Goal: Obtain resource: Download file/media

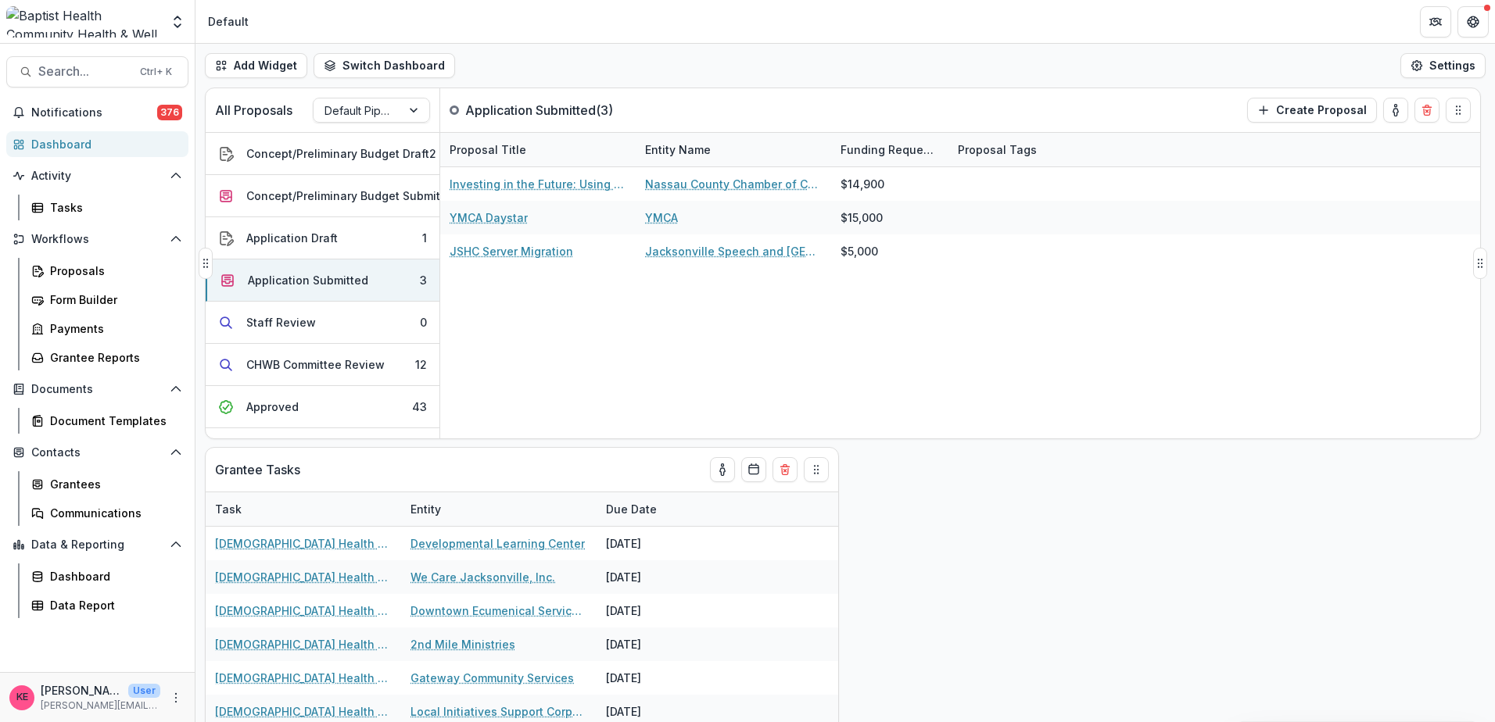
click at [1280, 270] on div "Investing in the Future: Using Labor and Market Data to Strengthen Workforce Pa…" at bounding box center [960, 302] width 1040 height 271
click at [300, 199] on div "Concept/Preliminary Budget Submitted" at bounding box center [352, 196] width 212 height 16
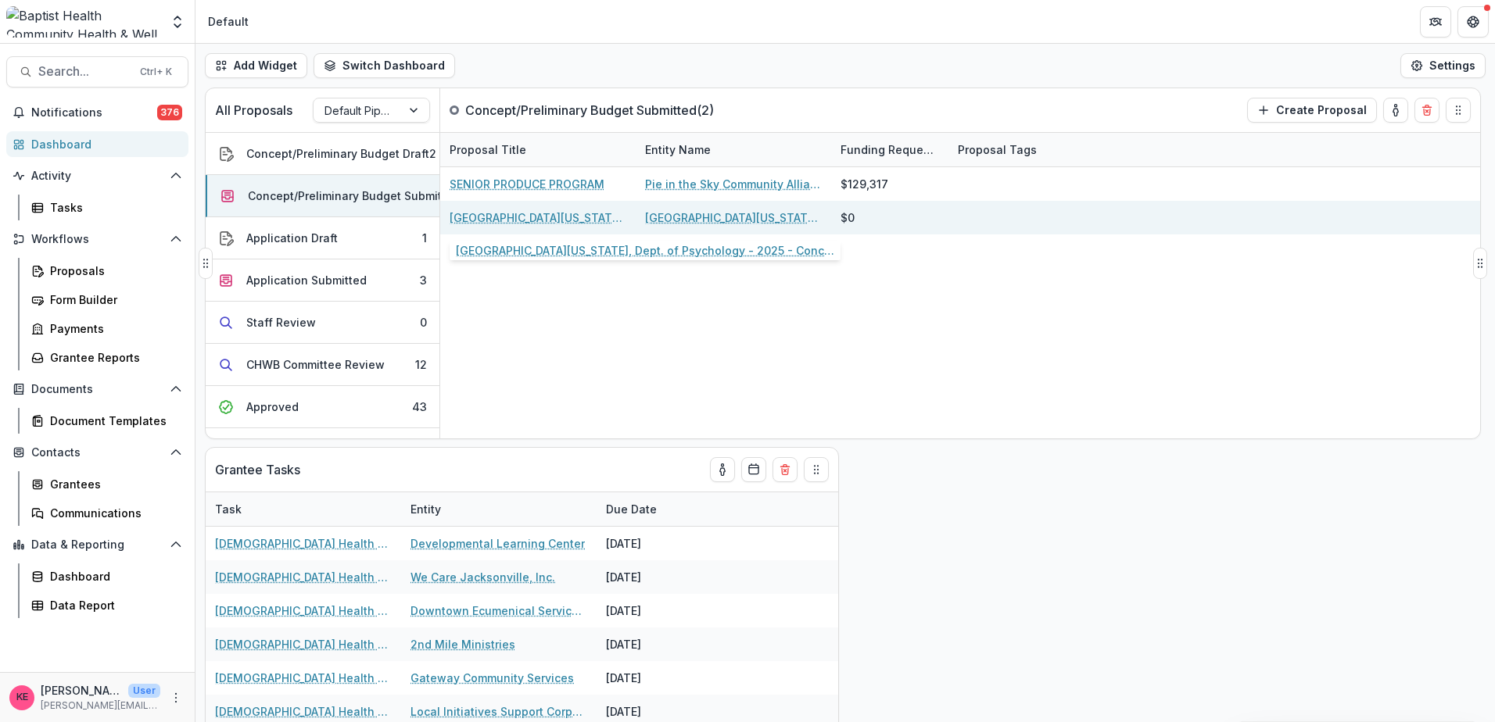
click at [524, 224] on link "[GEOGRAPHIC_DATA][US_STATE], Dept. of Psychology - 2025 - Concept & Preliminary…" at bounding box center [537, 217] width 177 height 16
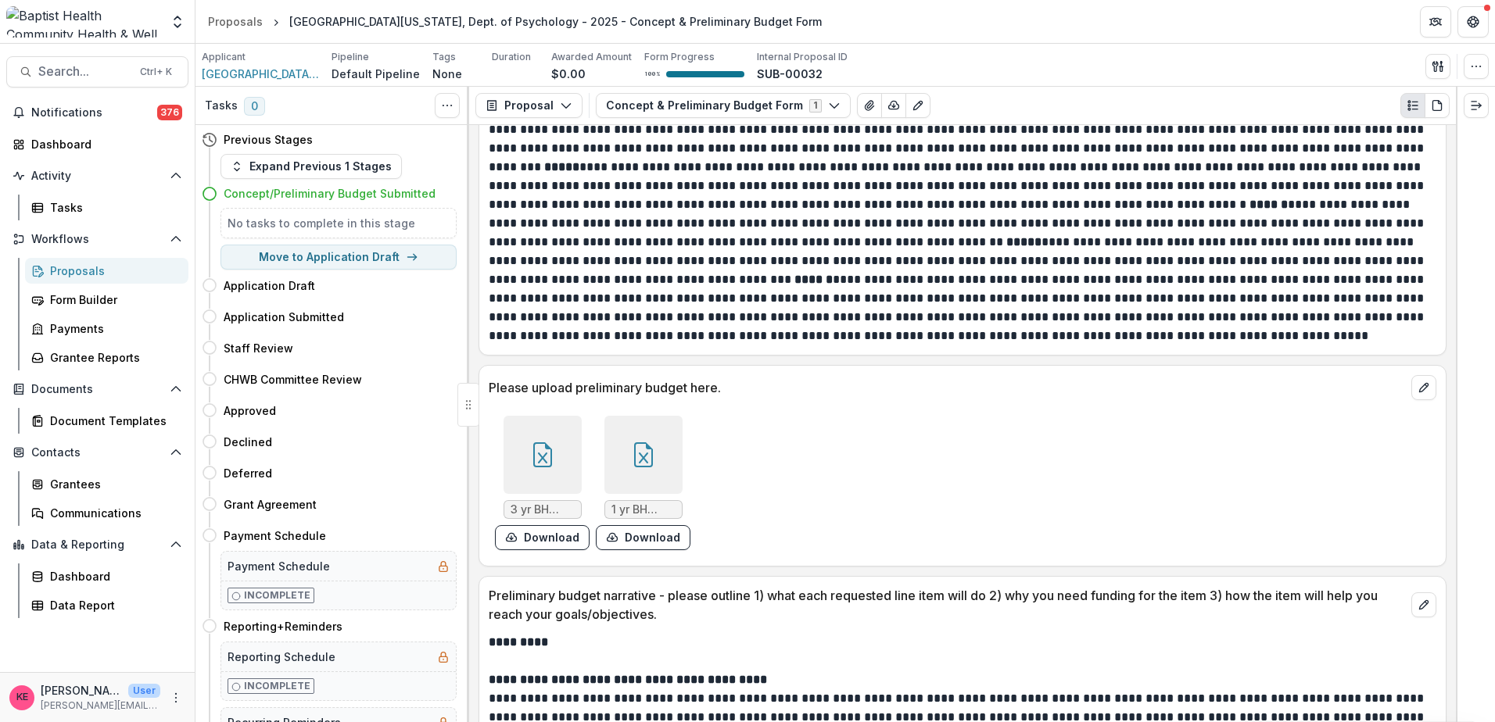
scroll to position [1329, 0]
click at [539, 510] on span "3 yr BH Budget FINAL 1.xlsx" at bounding box center [542, 508] width 64 height 13
click at [542, 507] on span "3 yr BH Budget FINAL 1.xlsx" at bounding box center [542, 508] width 64 height 13
click at [550, 462] on icon at bounding box center [542, 453] width 25 height 25
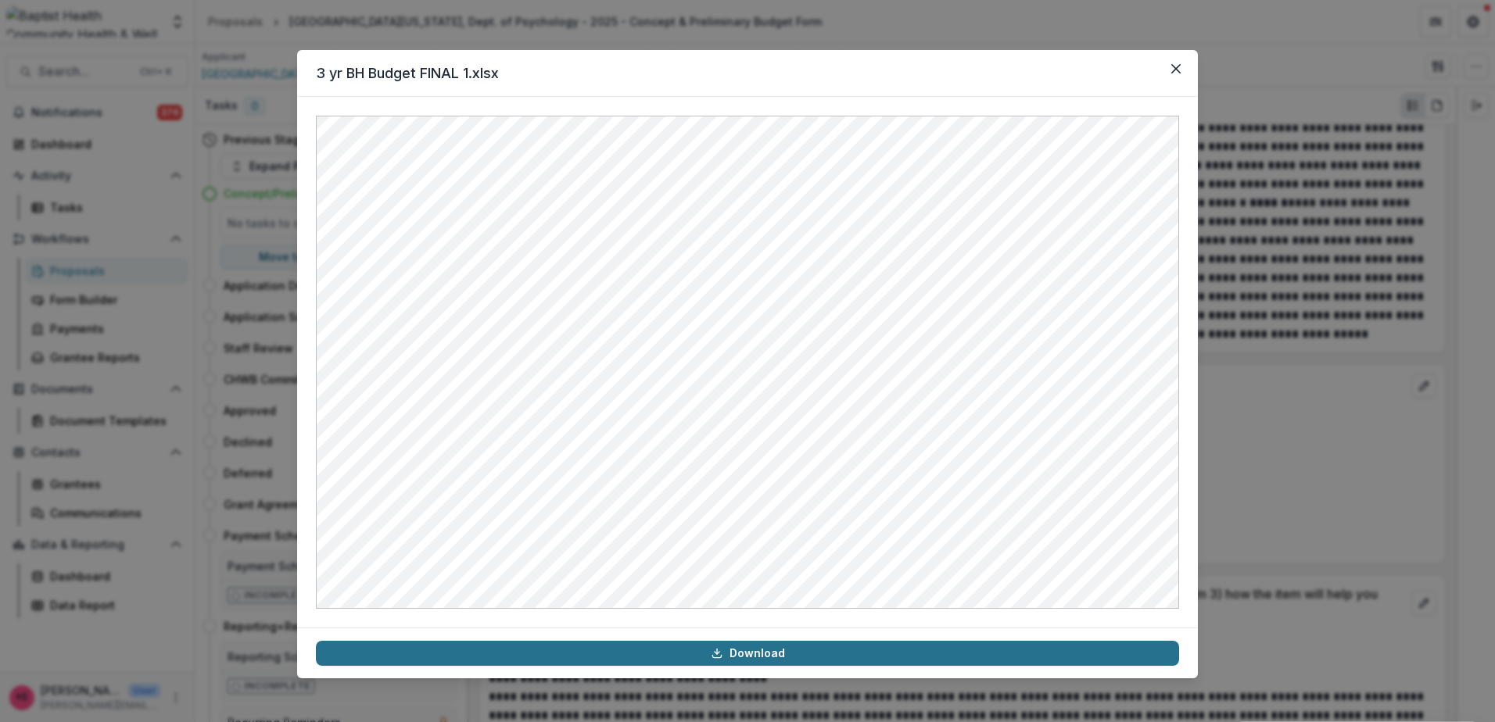
click at [729, 655] on link "Download" at bounding box center [747, 653] width 863 height 25
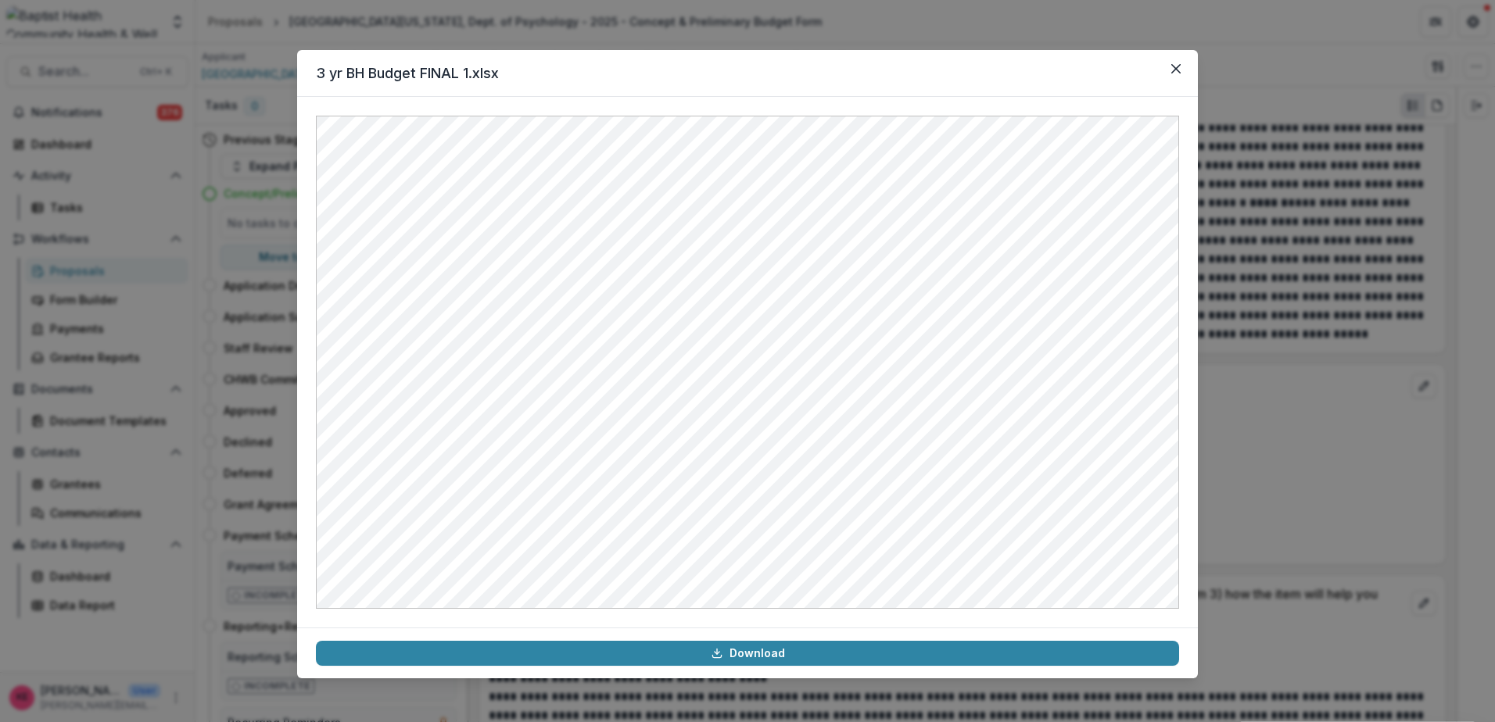
click at [1027, 66] on header "3 yr BH Budget FINAL 1.xlsx" at bounding box center [747, 73] width 901 height 47
click at [1176, 66] on icon "Close" at bounding box center [1175, 68] width 9 height 9
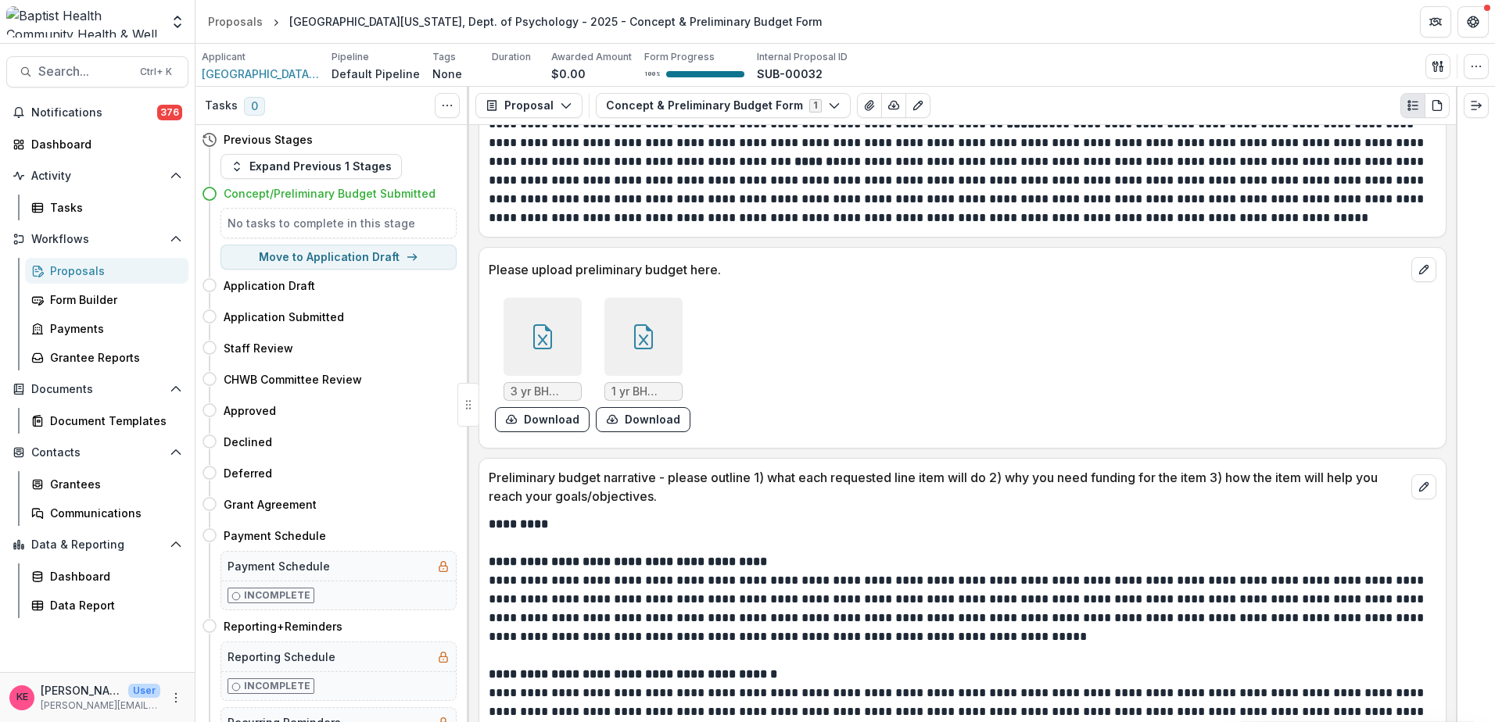
scroll to position [1466, 0]
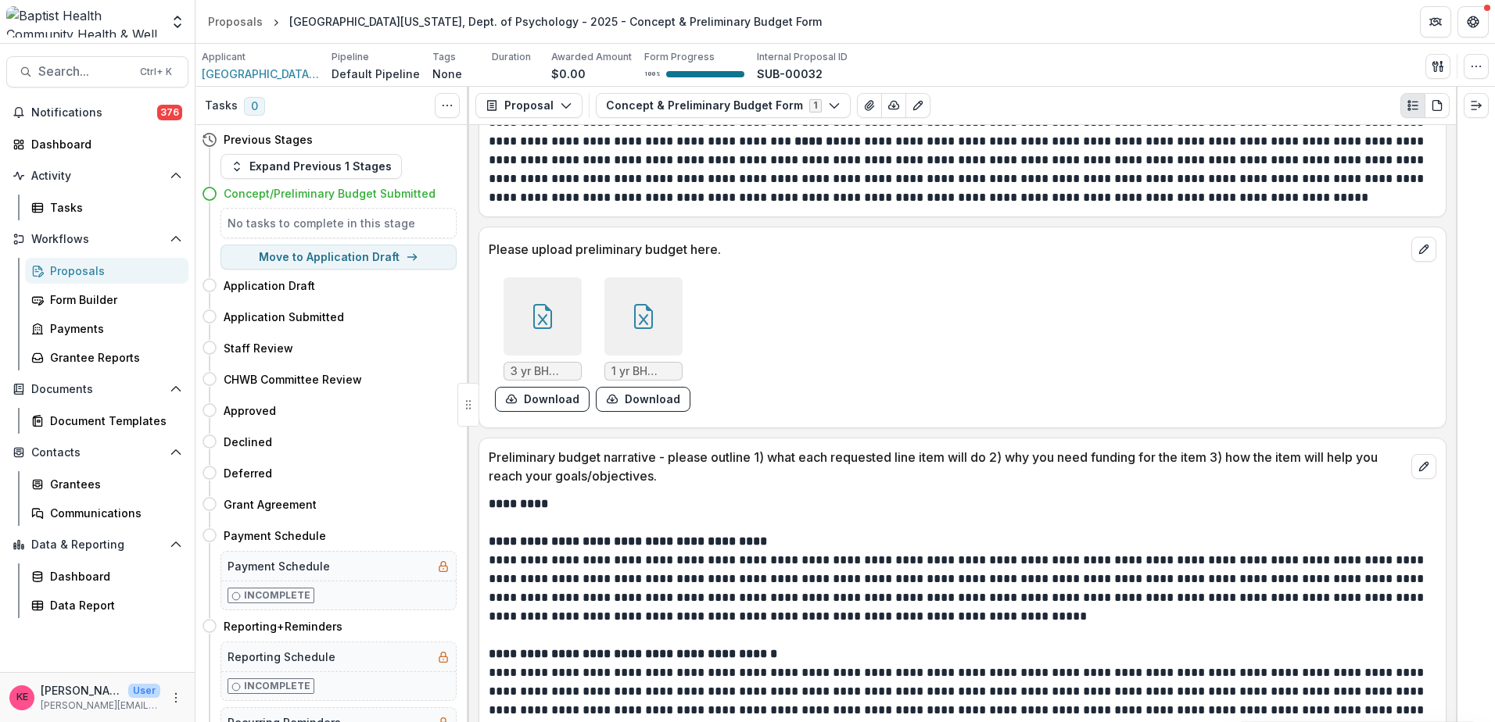
click at [639, 351] on div at bounding box center [643, 317] width 78 height 78
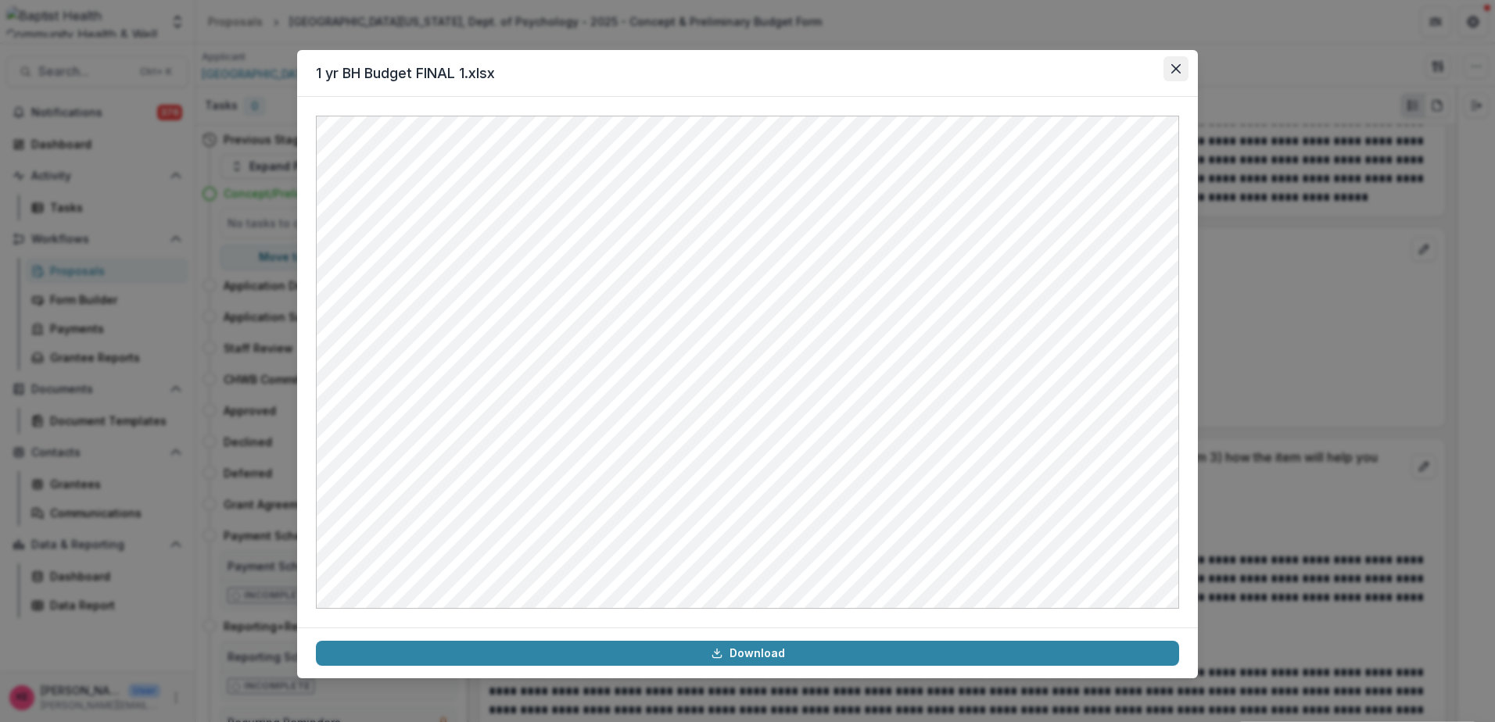
click at [1172, 76] on button "Close" at bounding box center [1175, 68] width 25 height 25
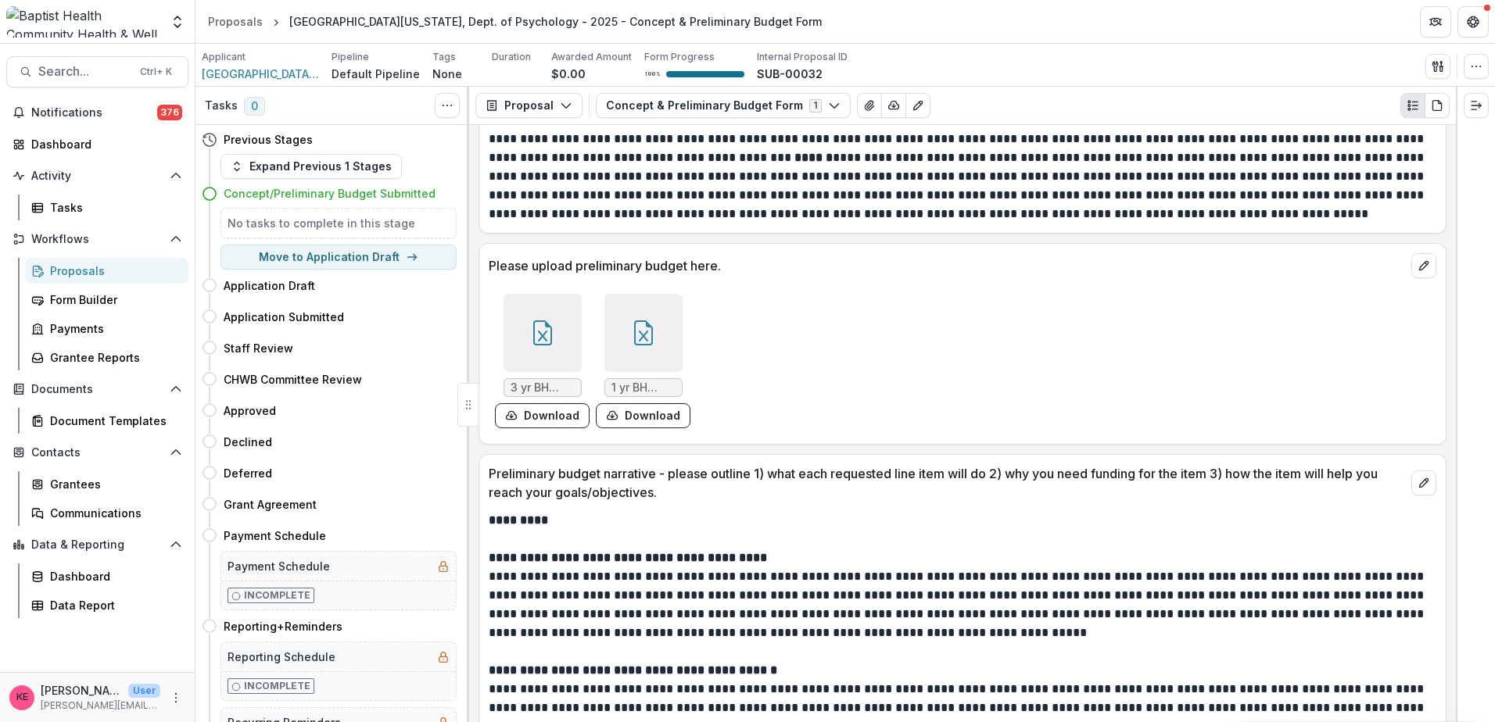
scroll to position [1544, 0]
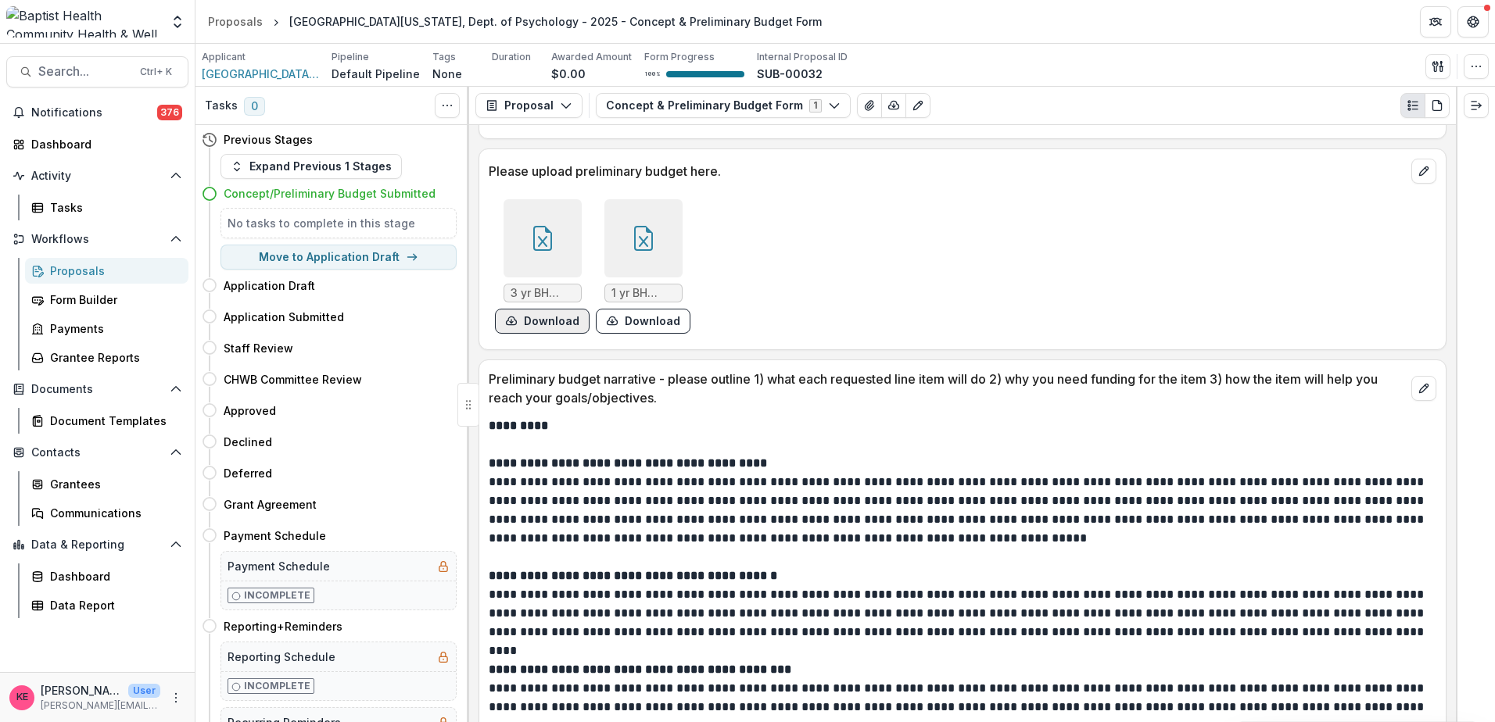
click at [553, 323] on button "Download" at bounding box center [542, 321] width 95 height 25
click at [63, 145] on div "Dashboard" at bounding box center [103, 144] width 145 height 16
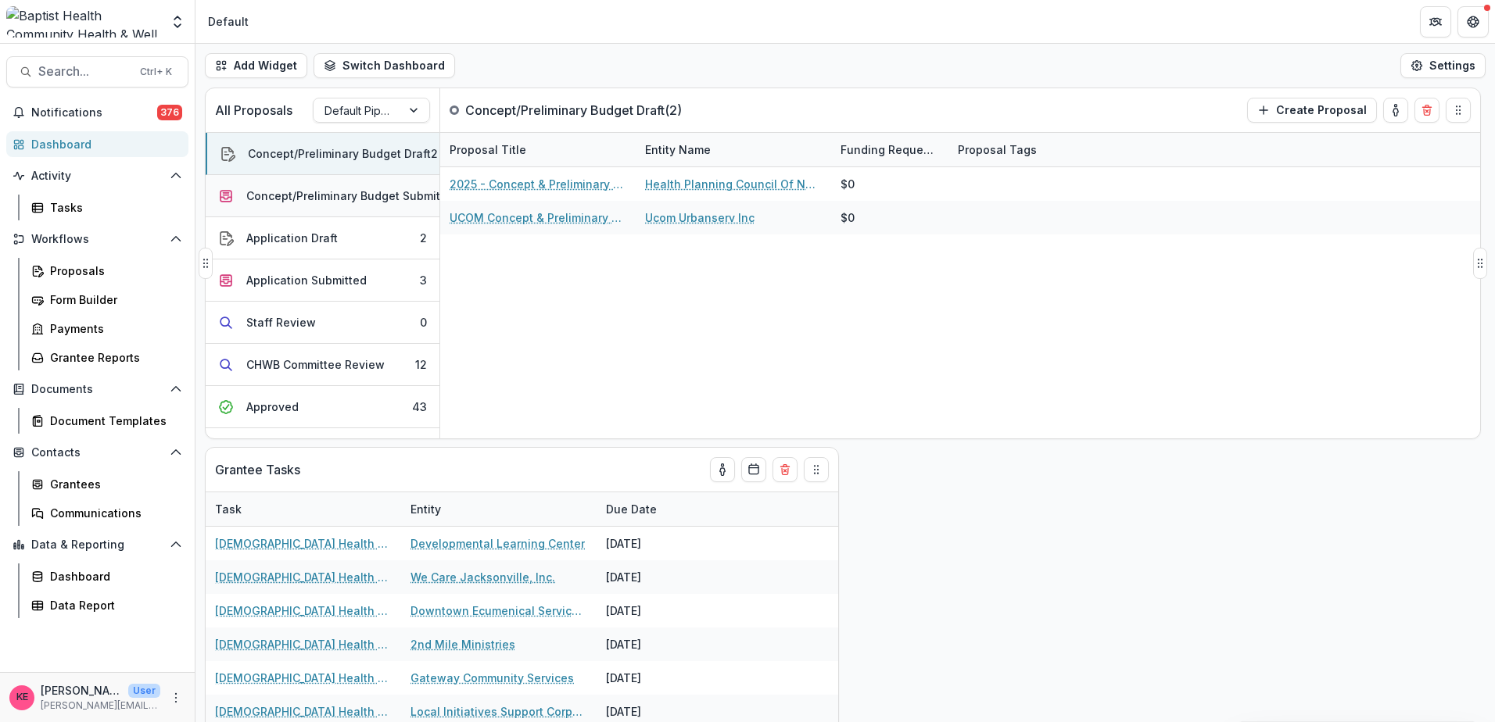
click at [314, 200] on div "Concept/Preliminary Budget Submitted" at bounding box center [352, 196] width 212 height 16
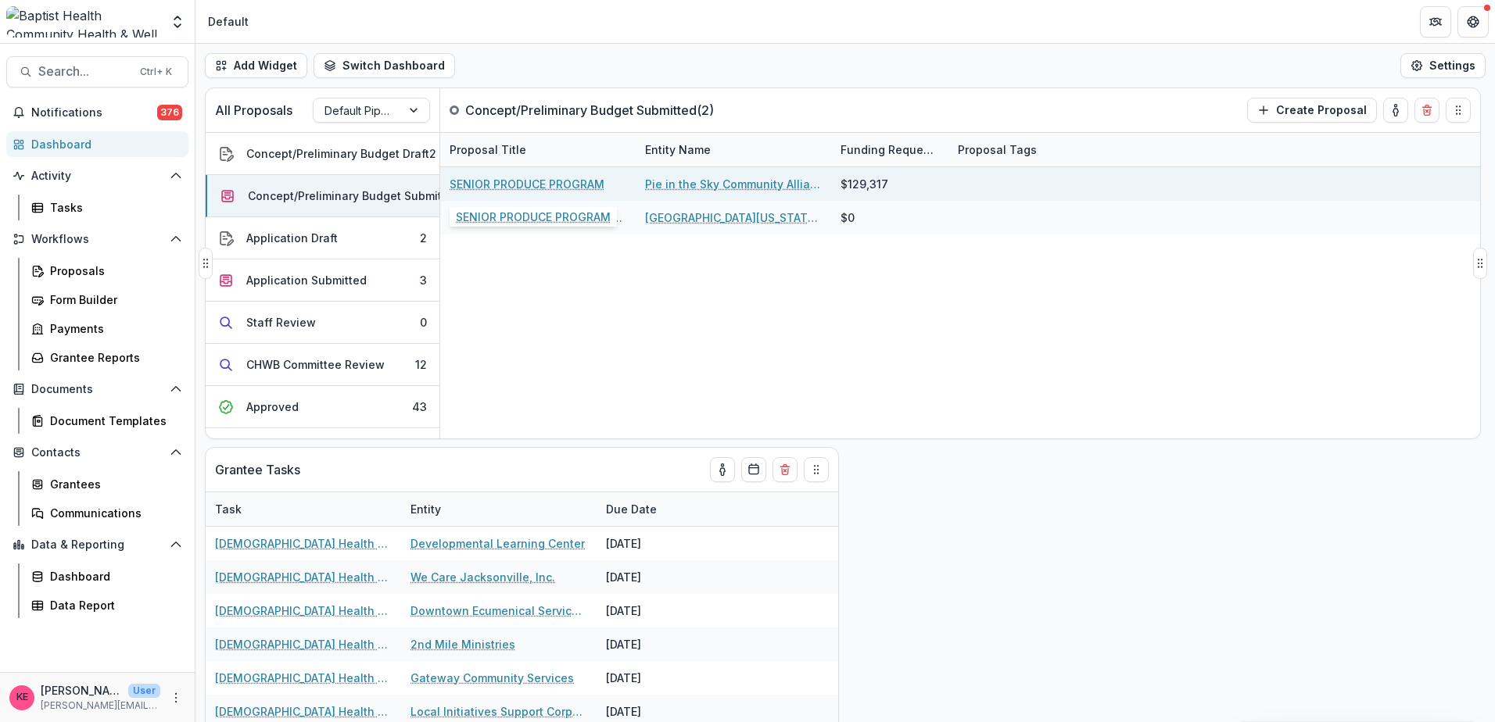
click at [576, 184] on link "SENIOR PRODUCE PROGRAM" at bounding box center [526, 184] width 155 height 16
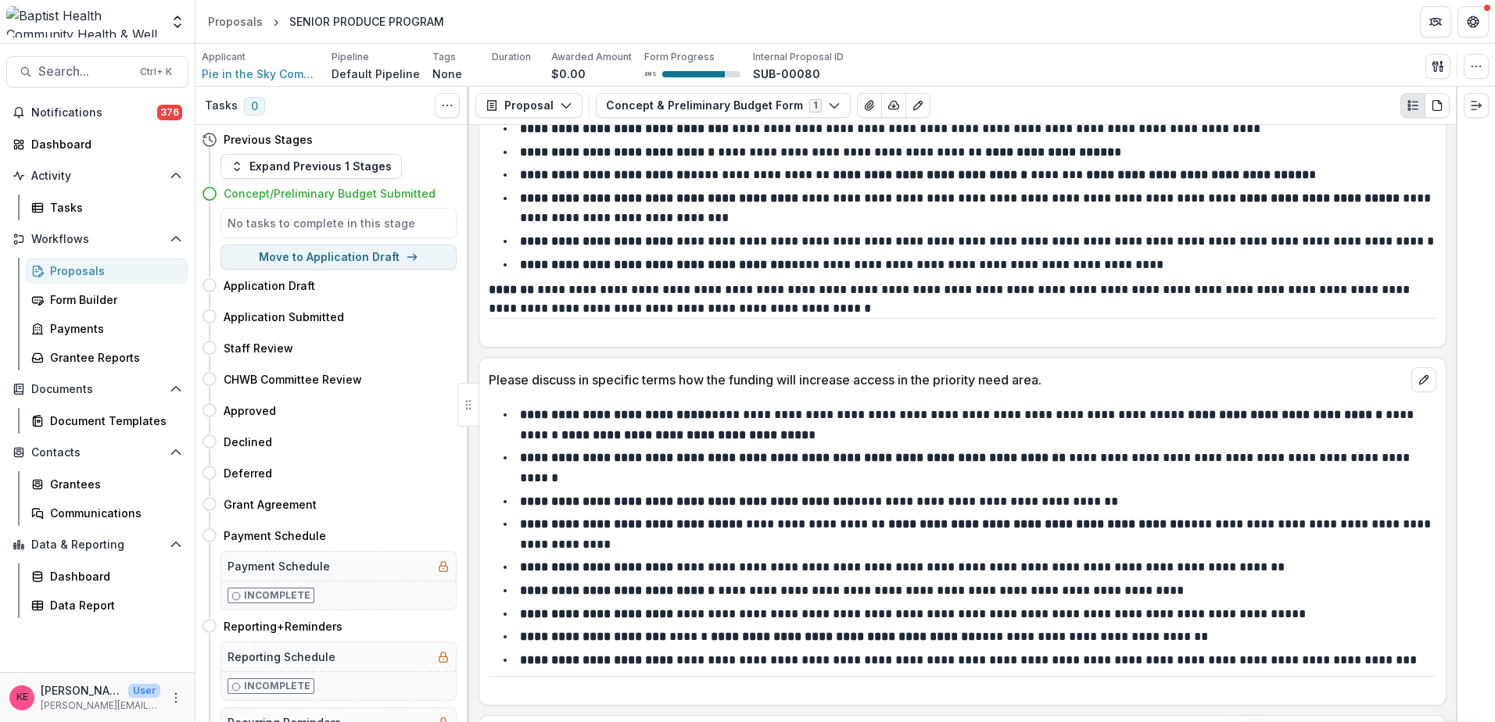
scroll to position [938, 0]
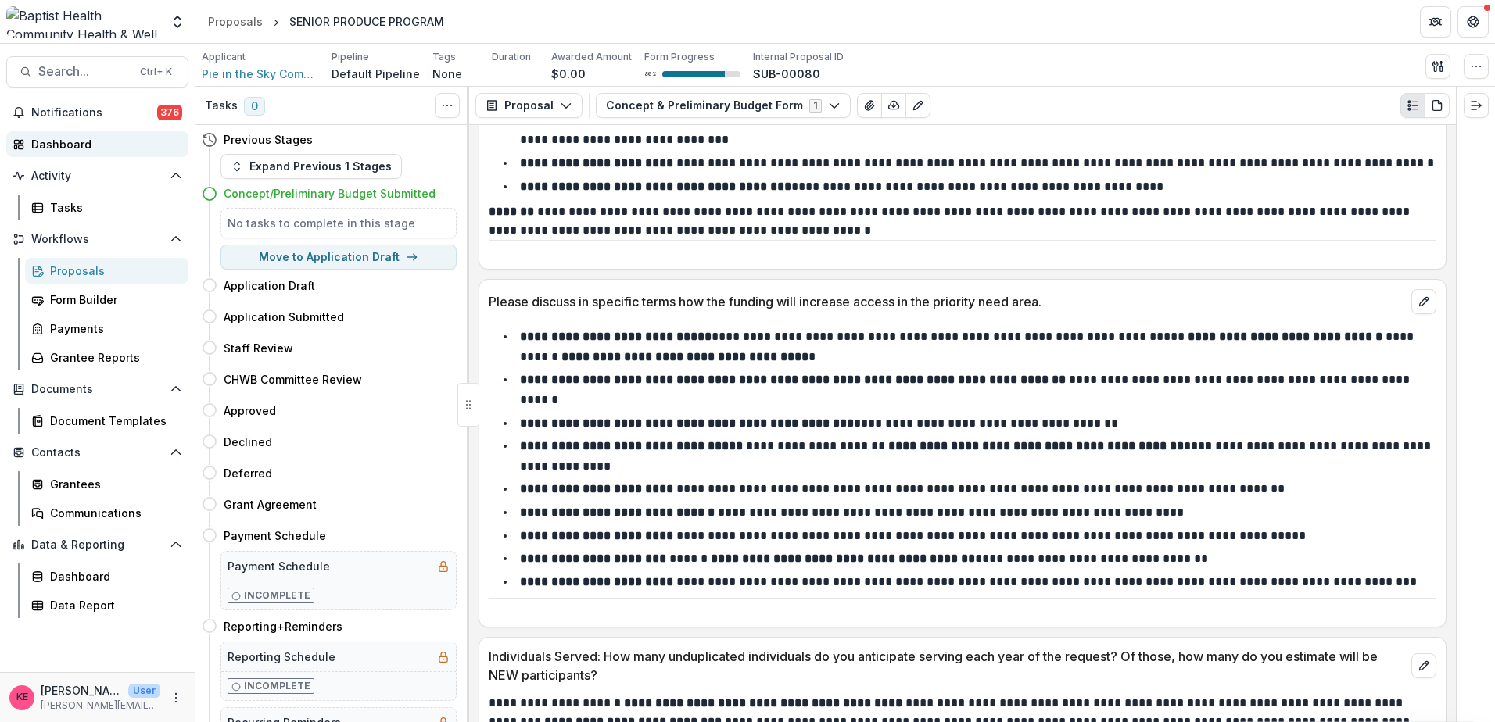
click at [60, 141] on div "Dashboard" at bounding box center [103, 144] width 145 height 16
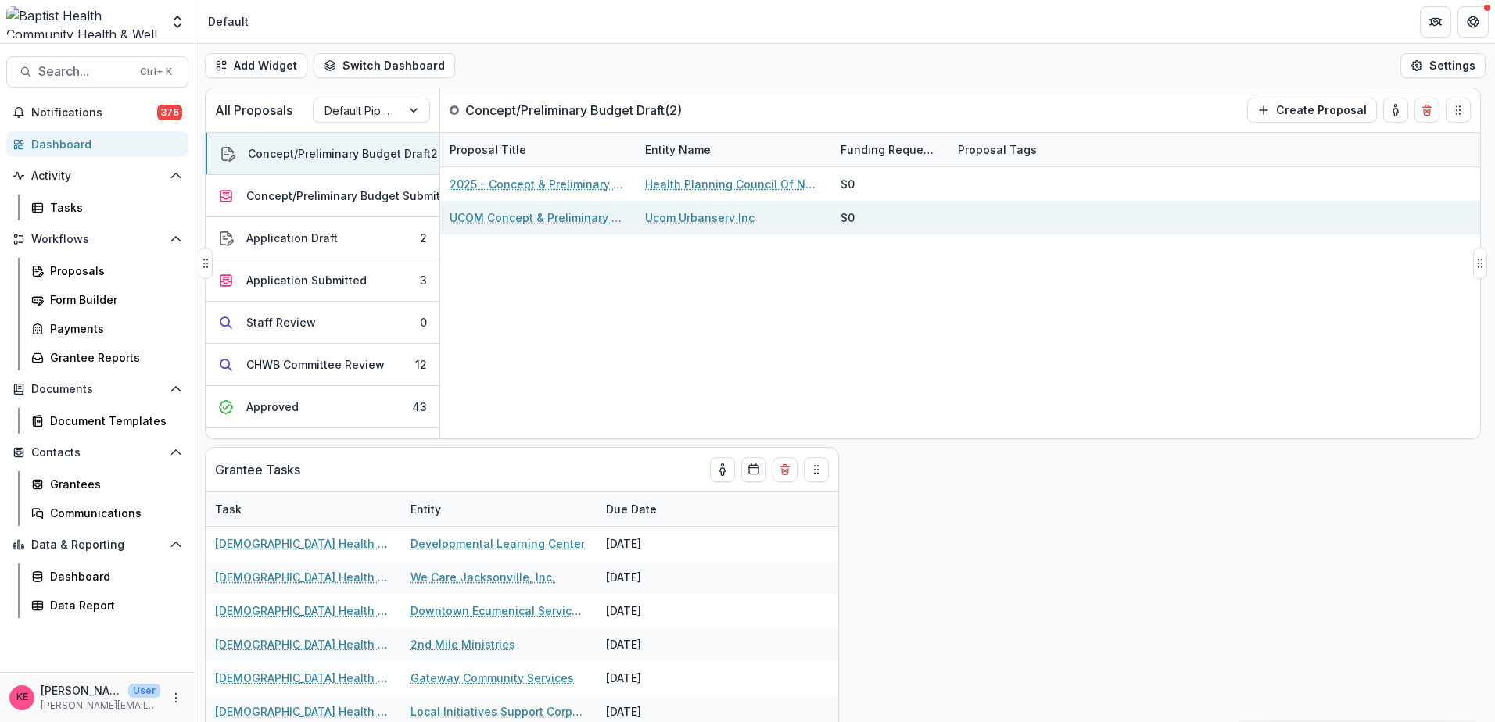
click at [528, 216] on link "UCOM Concept & Preliminary Budget" at bounding box center [537, 217] width 177 height 16
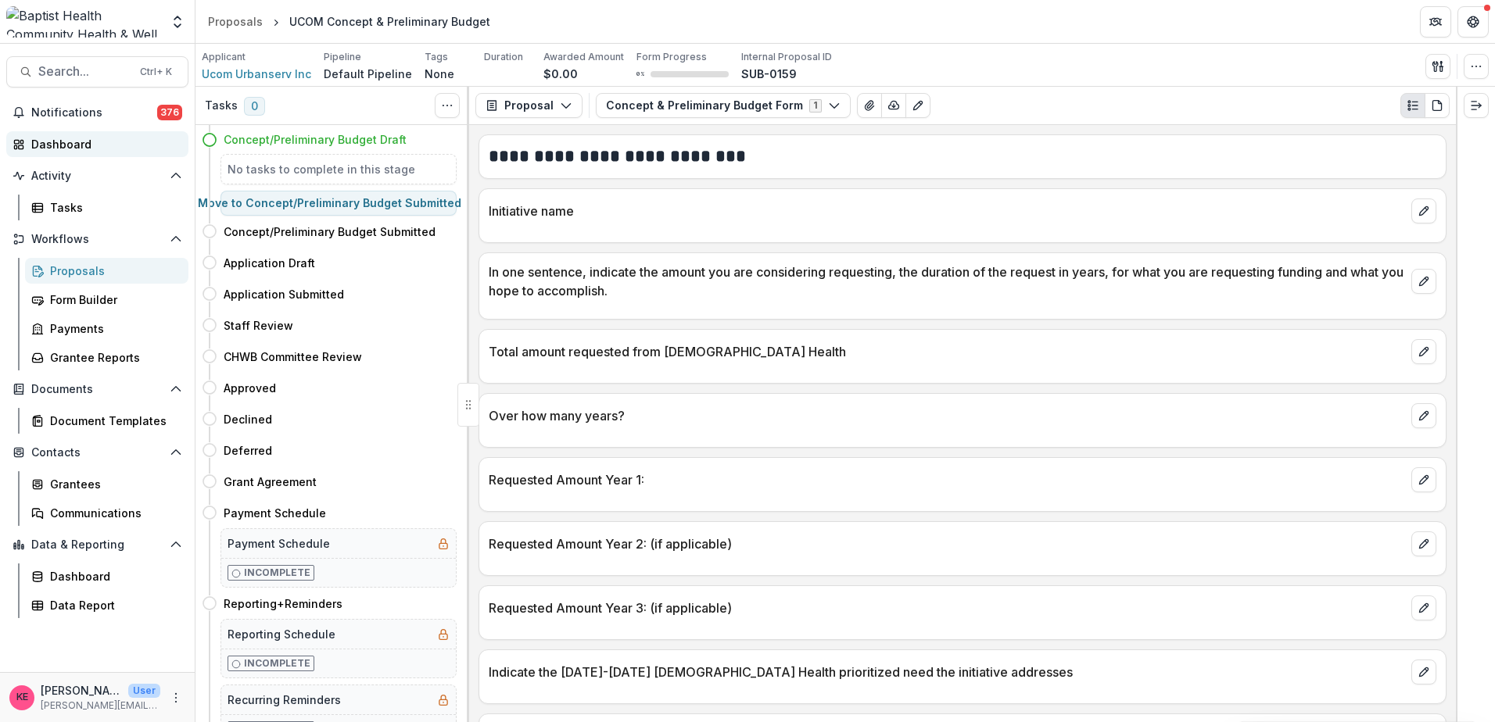
click at [56, 148] on div "Dashboard" at bounding box center [103, 144] width 145 height 16
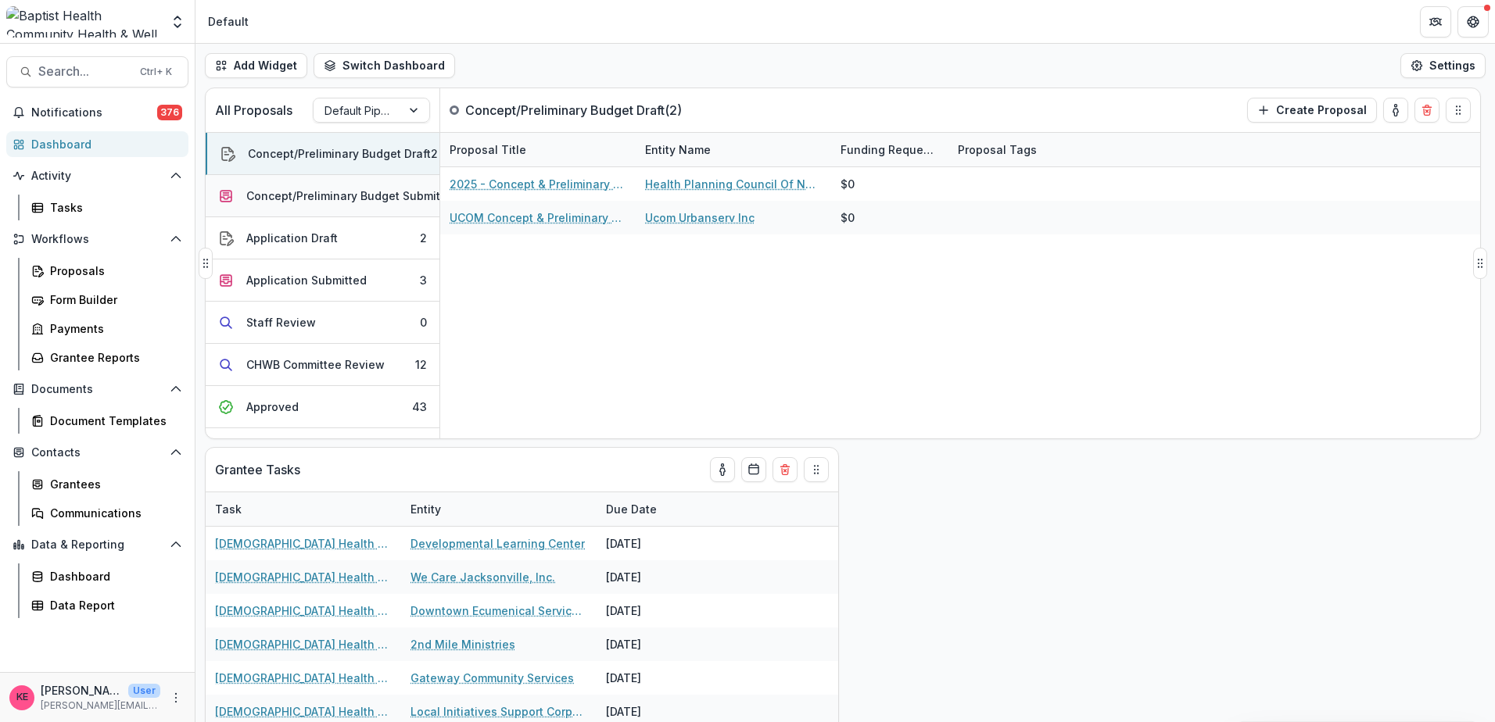
click at [389, 195] on div "Concept/Preliminary Budget Submitted" at bounding box center [352, 196] width 212 height 16
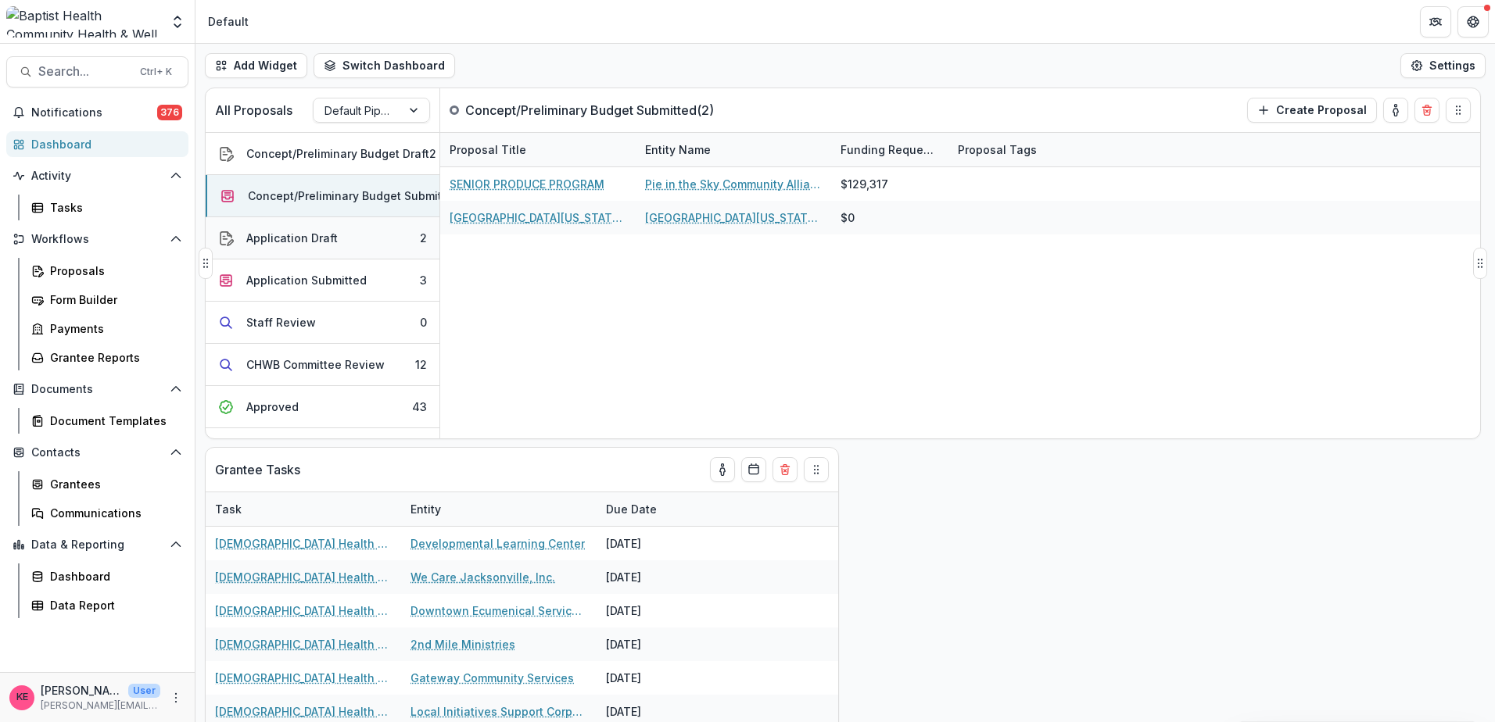
click at [341, 240] on button "Application Draft 2" at bounding box center [323, 238] width 234 height 42
click at [326, 202] on div "Concept/Preliminary Budget Submitted" at bounding box center [352, 196] width 212 height 16
click at [357, 278] on div "Application Submitted" at bounding box center [306, 280] width 120 height 16
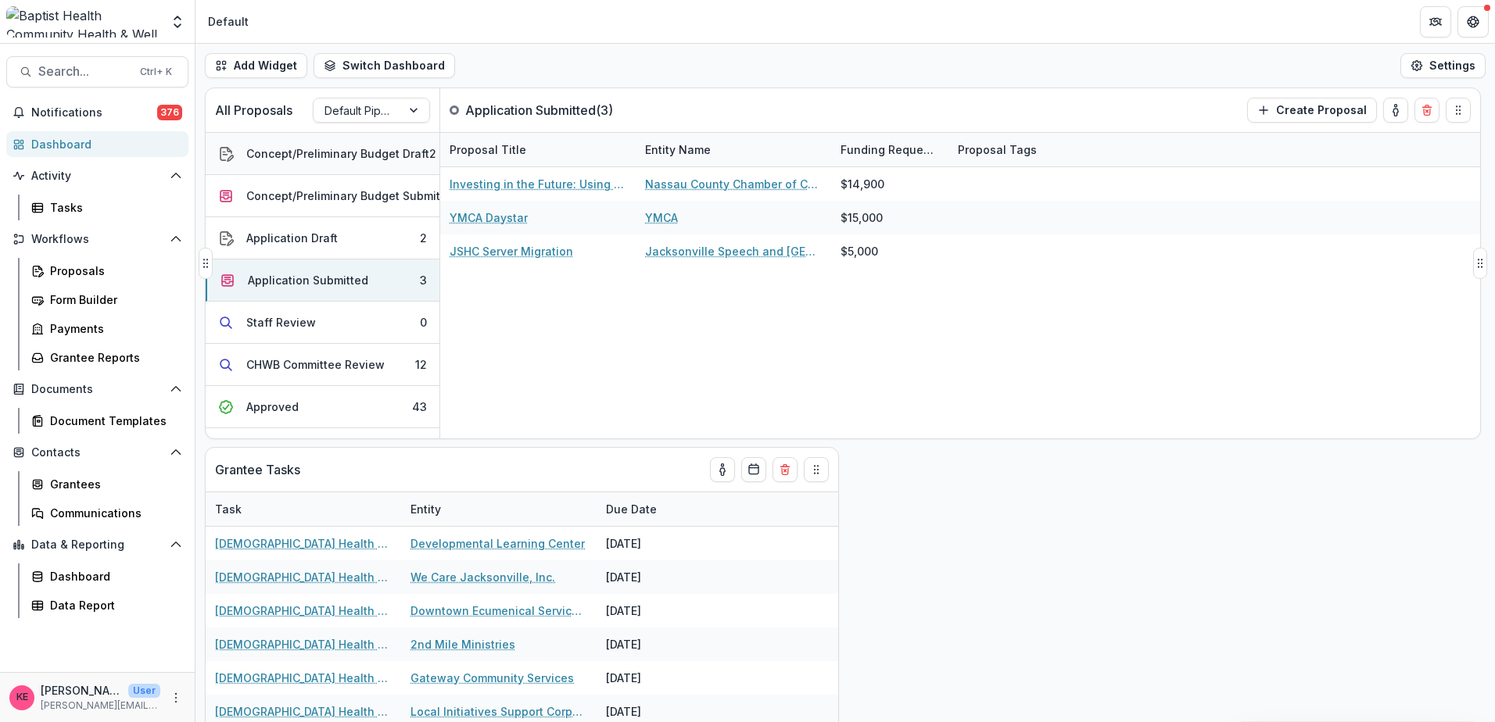
click at [391, 151] on div "Concept/Preliminary Budget Draft" at bounding box center [337, 153] width 183 height 16
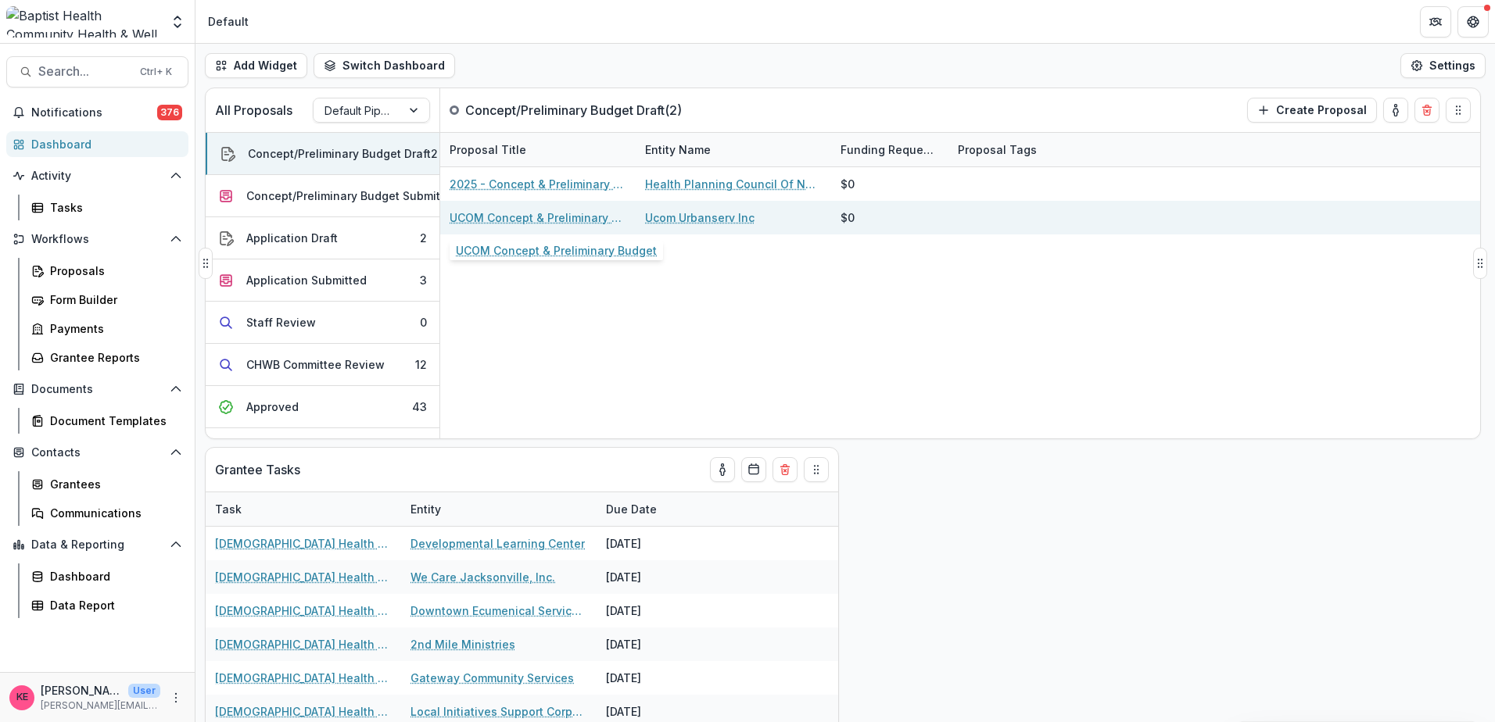
click at [518, 221] on link "UCOM Concept & Preliminary Budget" at bounding box center [537, 217] width 177 height 16
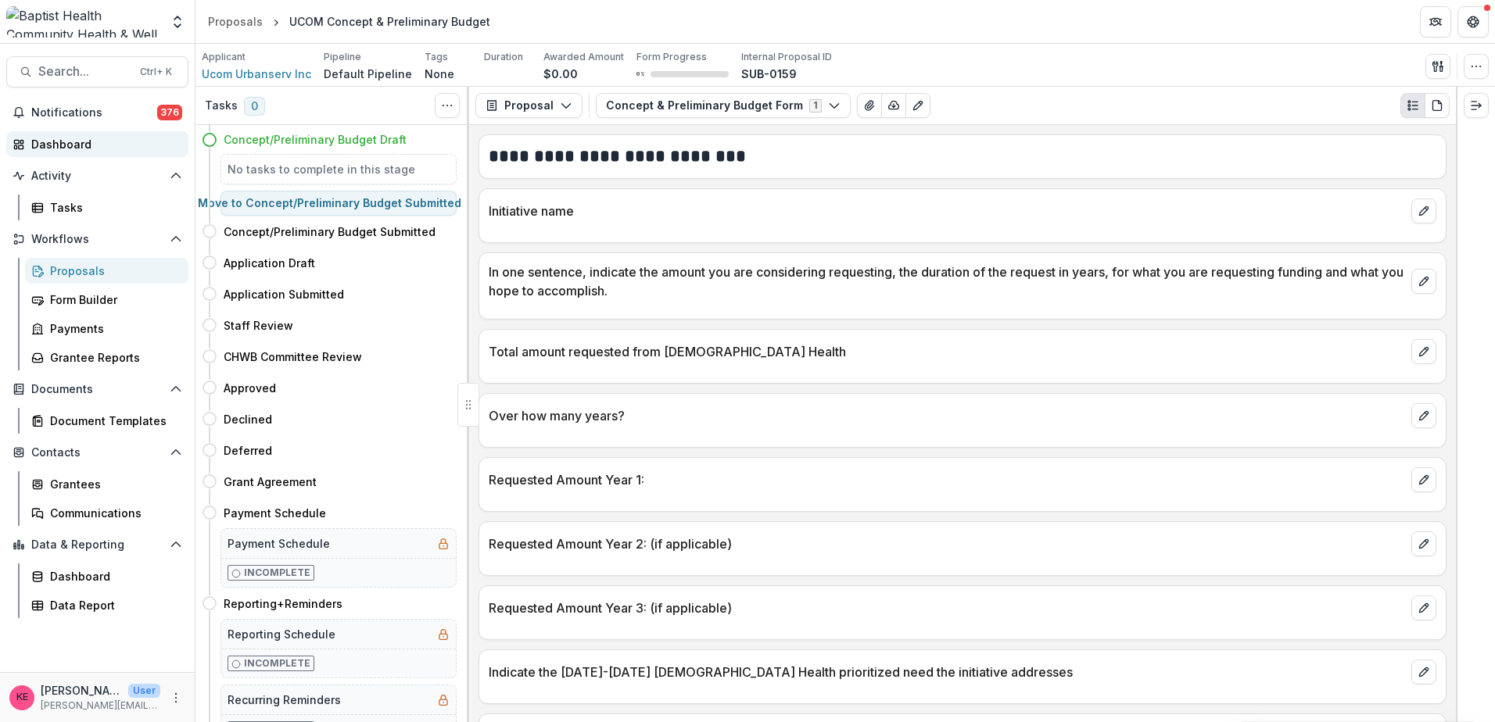
click at [66, 149] on div "Dashboard" at bounding box center [103, 144] width 145 height 16
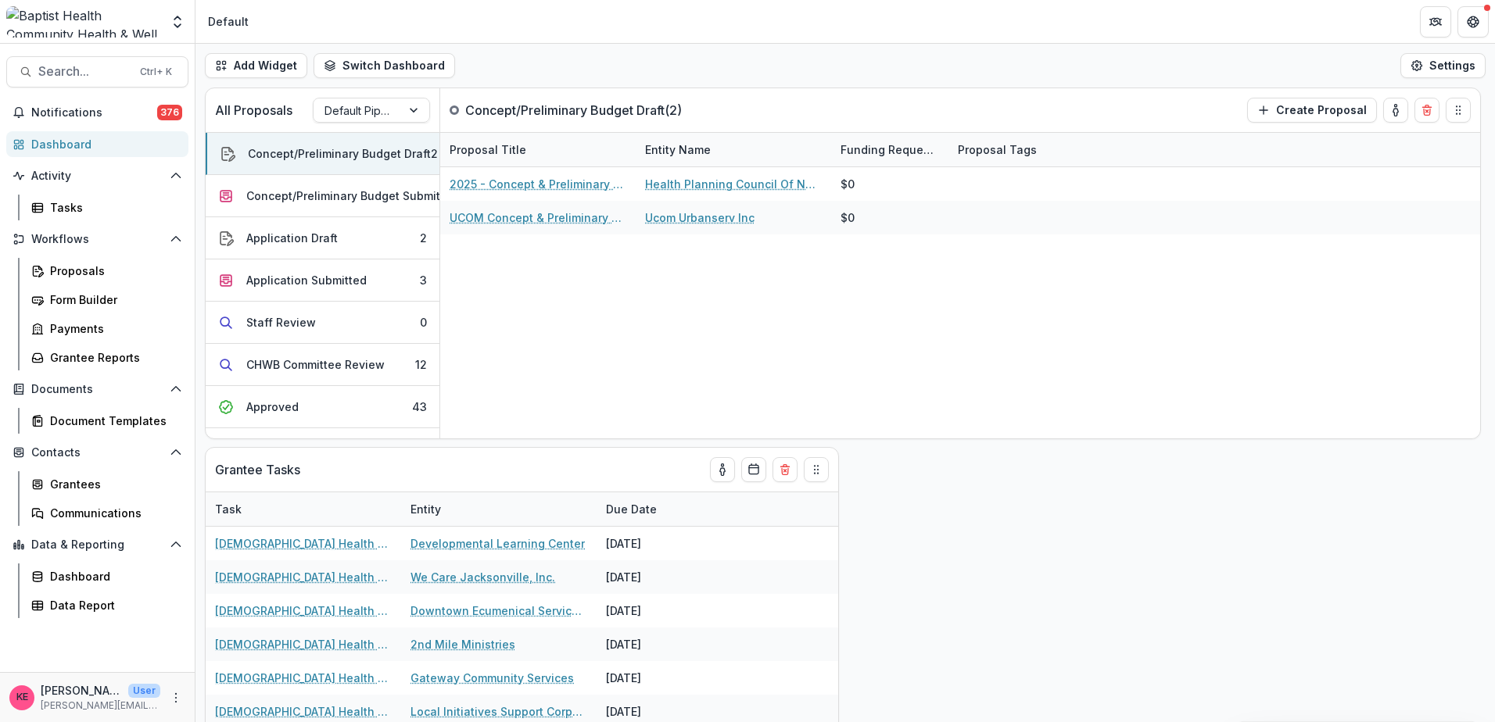
click at [939, 507] on div "All Proposals Default Pipeline Concept/Preliminary Budget Draft ( 2 ) Create Pr…" at bounding box center [844, 405] width 1299 height 635
